Goal: Navigation & Orientation: Understand site structure

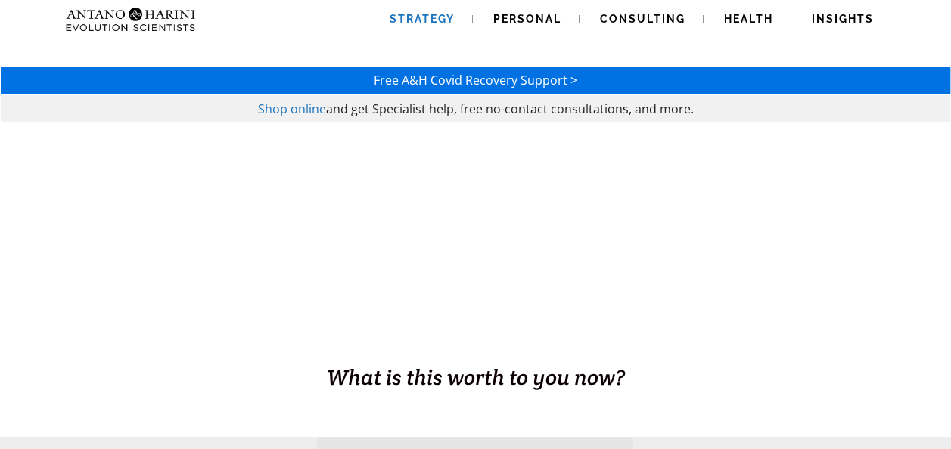
click at [413, 14] on span "Strategy" at bounding box center [421, 19] width 65 height 12
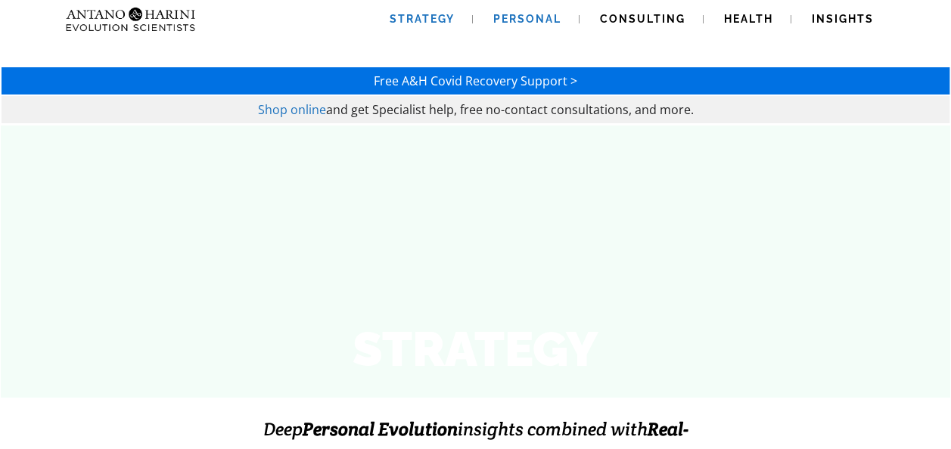
click at [528, 22] on span "Personal" at bounding box center [527, 19] width 68 height 12
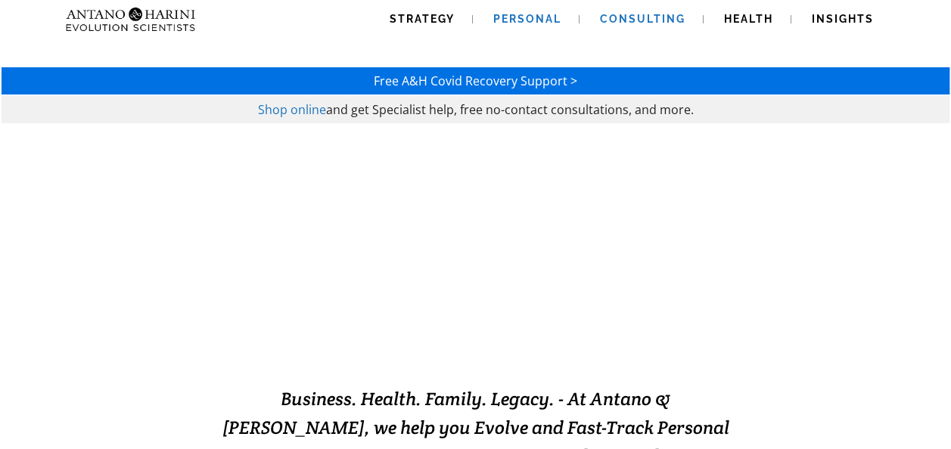
click at [643, 9] on link "Consulting" at bounding box center [643, 19] width 122 height 39
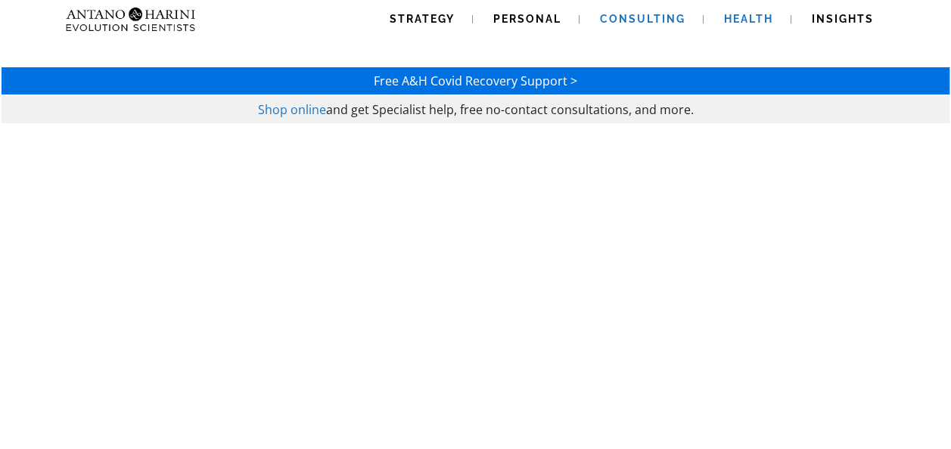
click at [748, 13] on span "Health" at bounding box center [748, 19] width 49 height 12
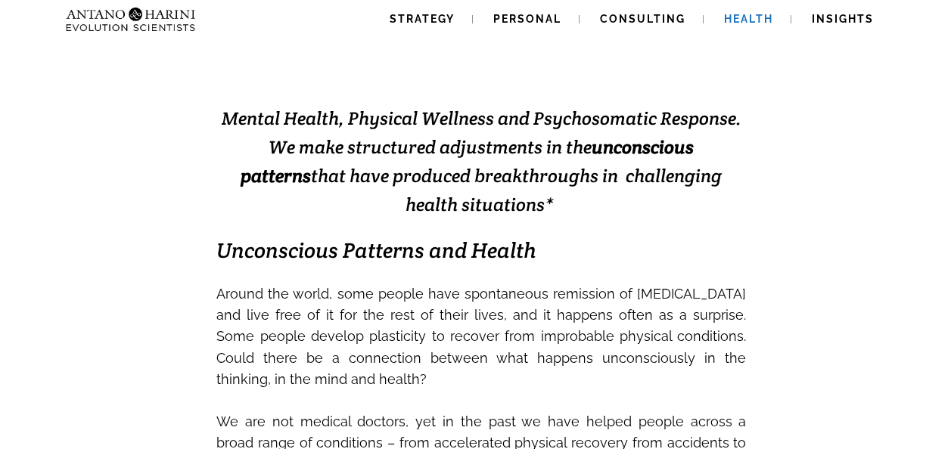
scroll to position [302, 0]
